Goal: Find specific page/section: Find specific page/section

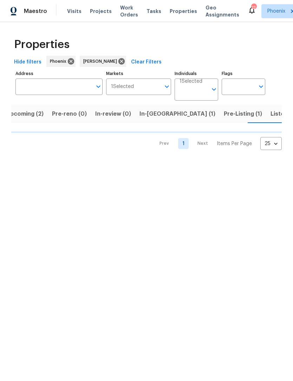
scroll to position [0, 10]
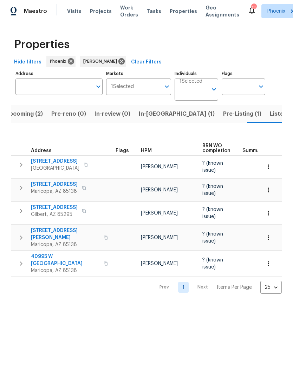
click at [55, 267] on span "Maricopa, AZ 85138" at bounding box center [65, 270] width 68 height 7
